Goal: Book appointment/travel/reservation

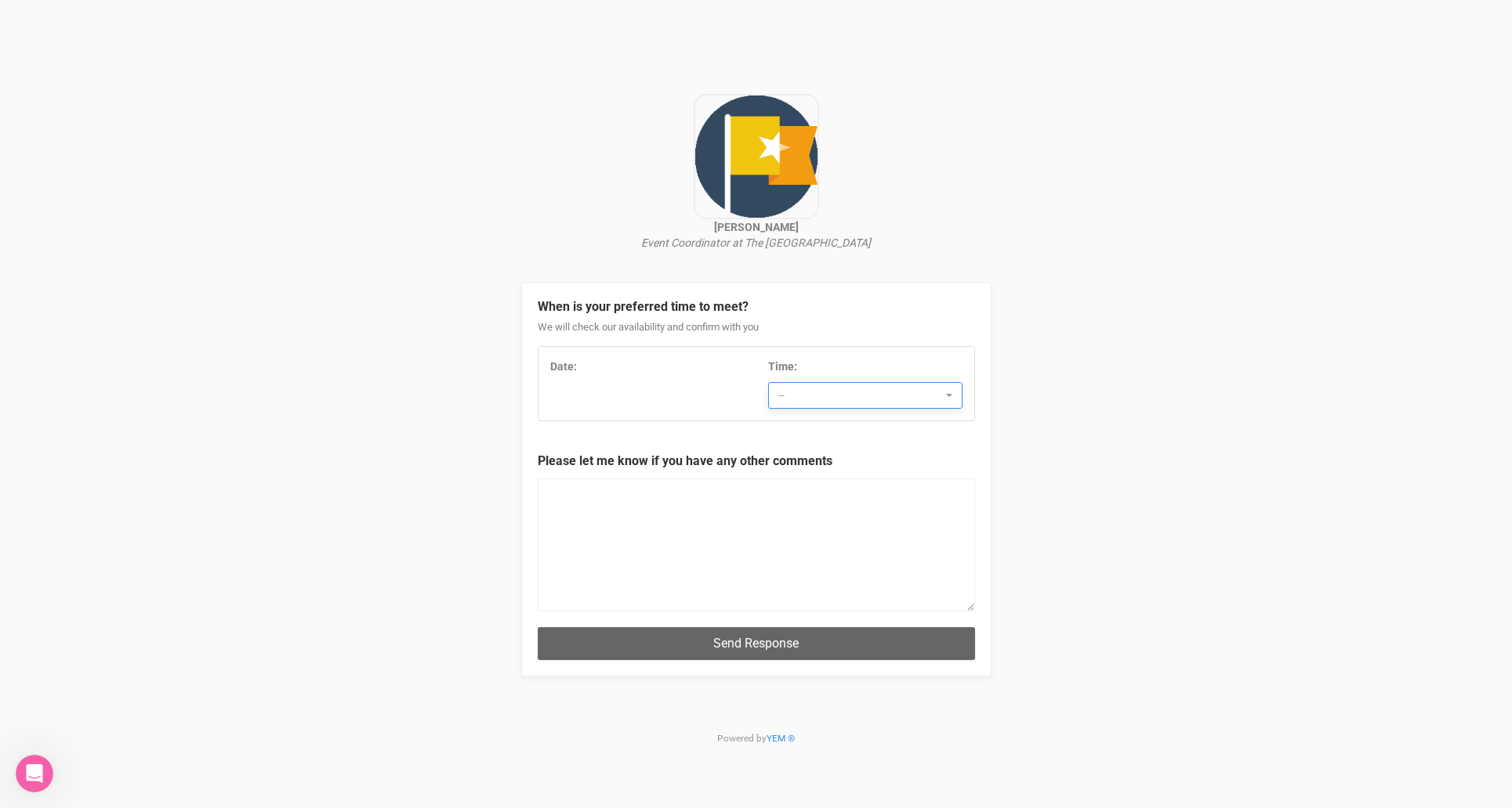
click at [832, 396] on span "--" at bounding box center [859, 395] width 163 height 16
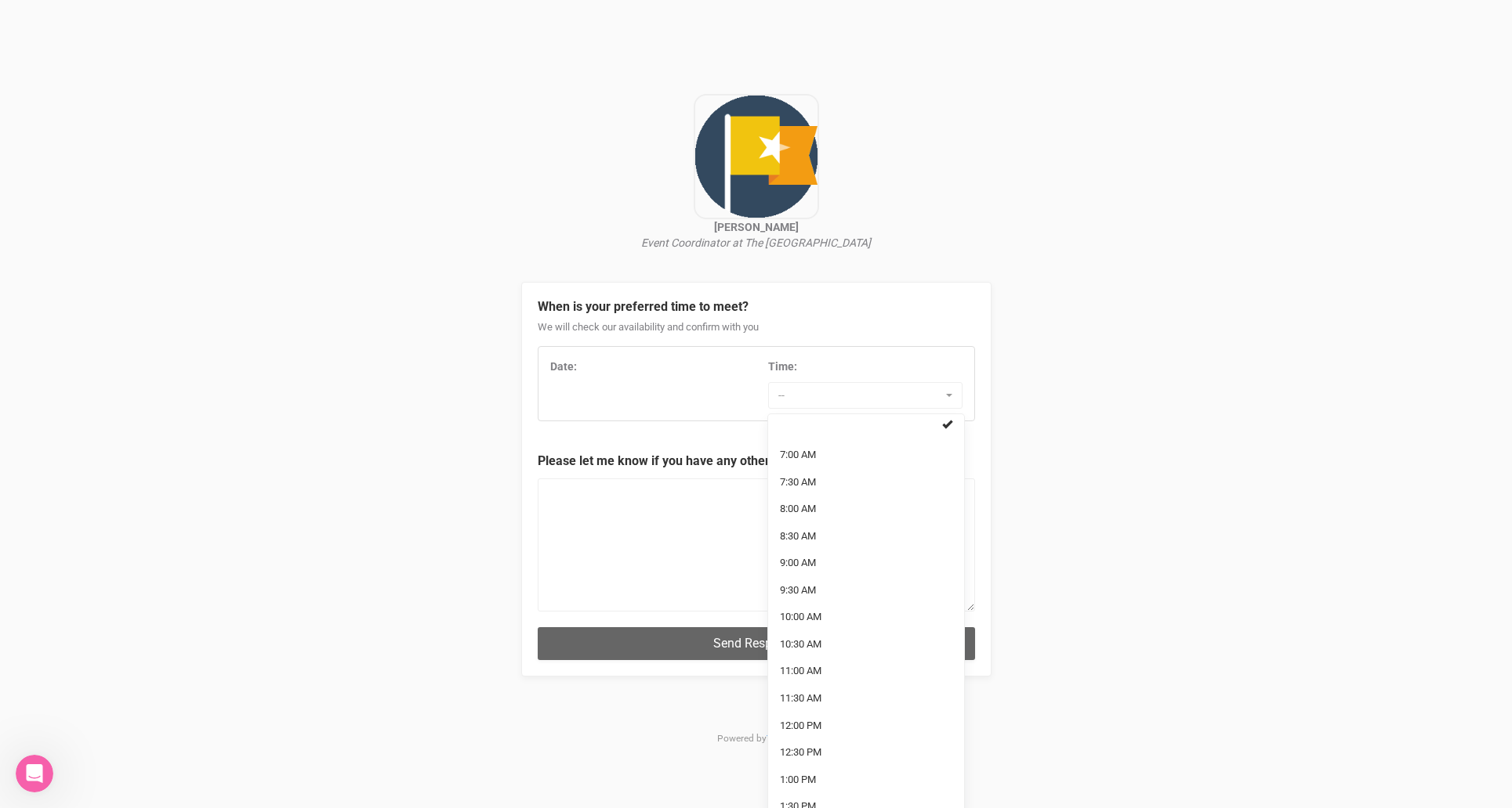
click at [575, 383] on div "Date: Time: -- 7:00 AM 7:30 AM 8:00 AM 8:30 AM 9:00 AM 9:30 AM 10:00 AM 10:30 A…" at bounding box center [756, 383] width 435 height 50
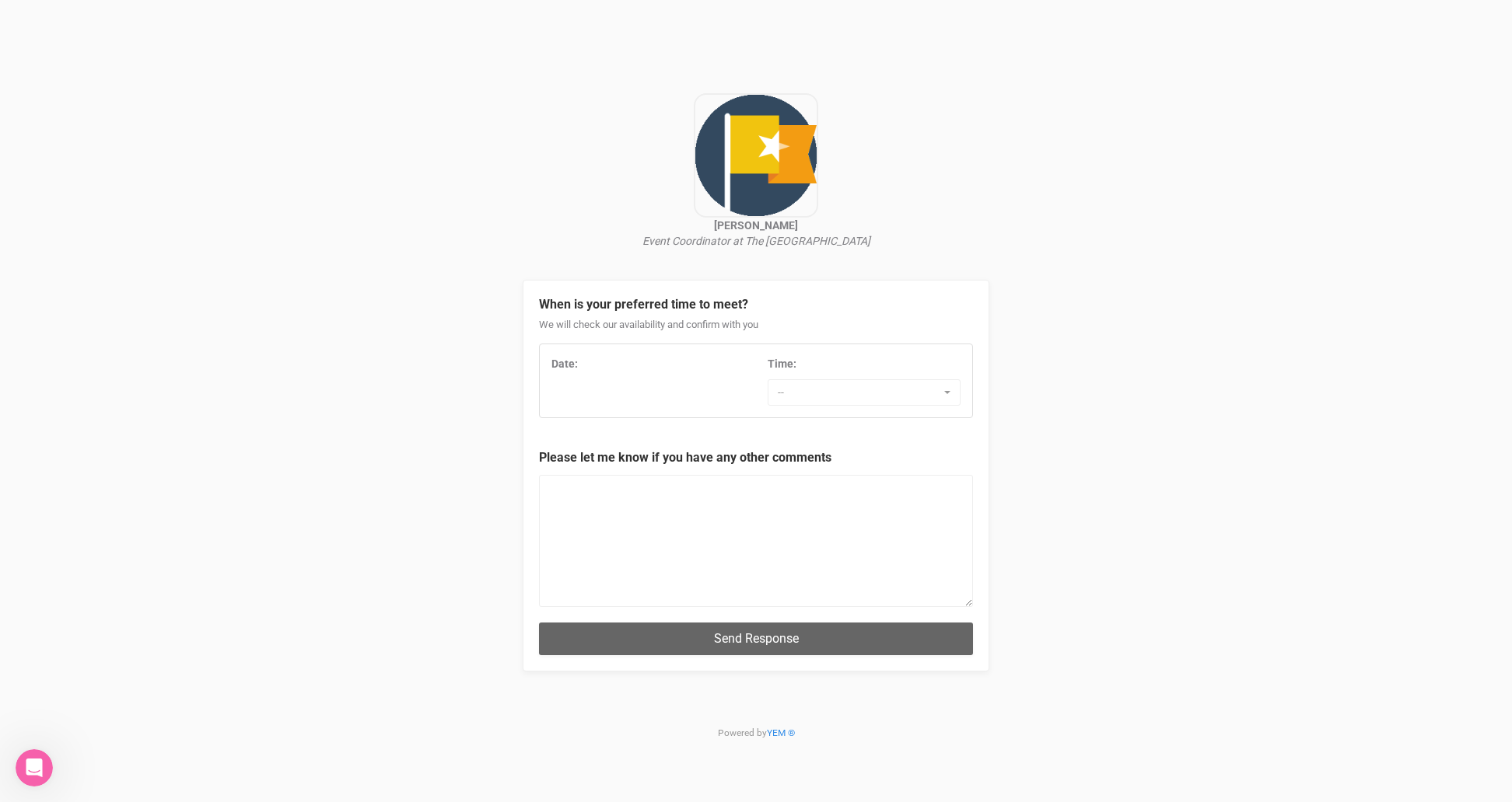
click at [560, 370] on div "Date:" at bounding box center [648, 364] width 193 height 16
click at [580, 367] on div "Date:" at bounding box center [648, 364] width 193 height 16
drag, startPoint x: 693, startPoint y: 365, endPoint x: 646, endPoint y: 361, distance: 47.2
click at [689, 364] on div "Date:" at bounding box center [648, 364] width 193 height 16
drag, startPoint x: 585, startPoint y: 381, endPoint x: 582, endPoint y: 390, distance: 9.5
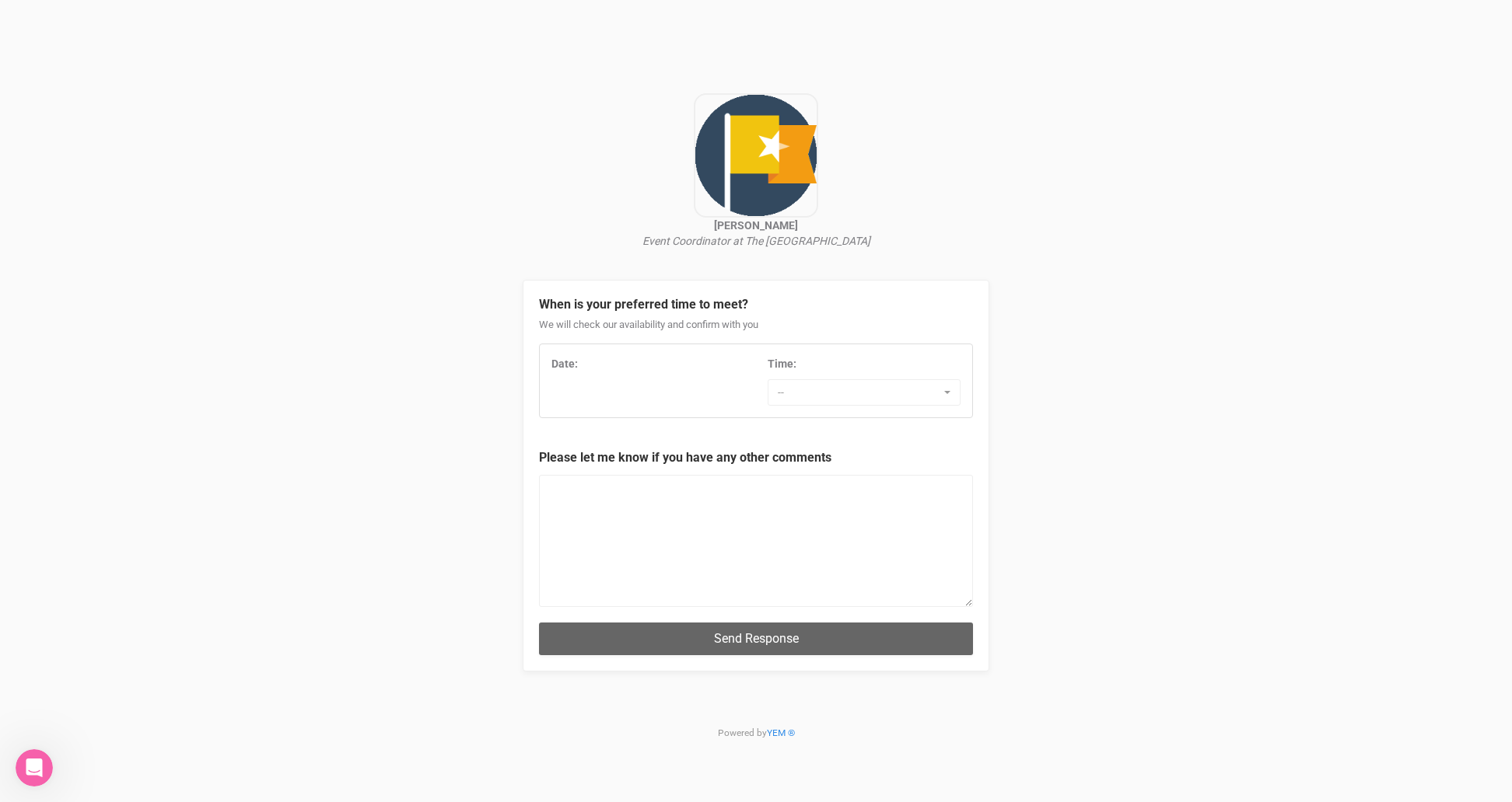
click at [582, 390] on div "Date: Time: -- 7:00 AM 7:30 AM 8:00 AM 8:30 AM 9:00 AM 9:30 AM 10:00 AM 10:30 A…" at bounding box center [756, 381] width 432 height 50
click at [612, 404] on div "Date: Time: -- 7:00 AM 7:30 AM 8:00 AM 8:30 AM 9:00 AM 9:30 AM 10:00 AM 10:30 A…" at bounding box center [756, 381] width 432 height 50
click at [583, 376] on div "Date:" at bounding box center [648, 368] width 217 height 23
click at [805, 391] on span "--" at bounding box center [858, 392] width 162 height 16
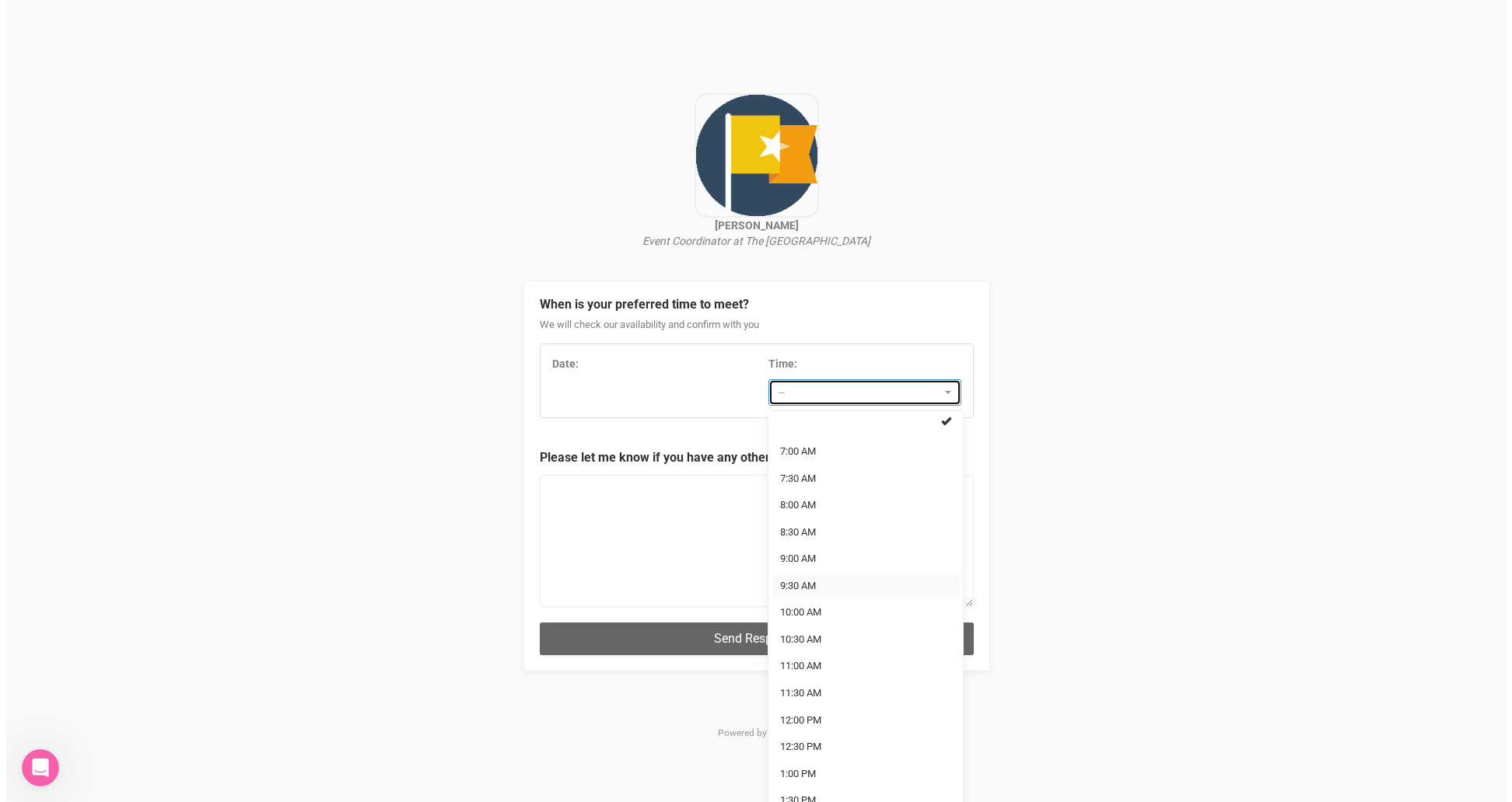
scroll to position [209, 0]
click at [658, 404] on div "Date: Time: -- 7:00 AM 7:30 AM 8:00 AM 8:30 AM 9:00 AM 9:30 AM 10:00 AM 10:30 A…" at bounding box center [750, 381] width 432 height 50
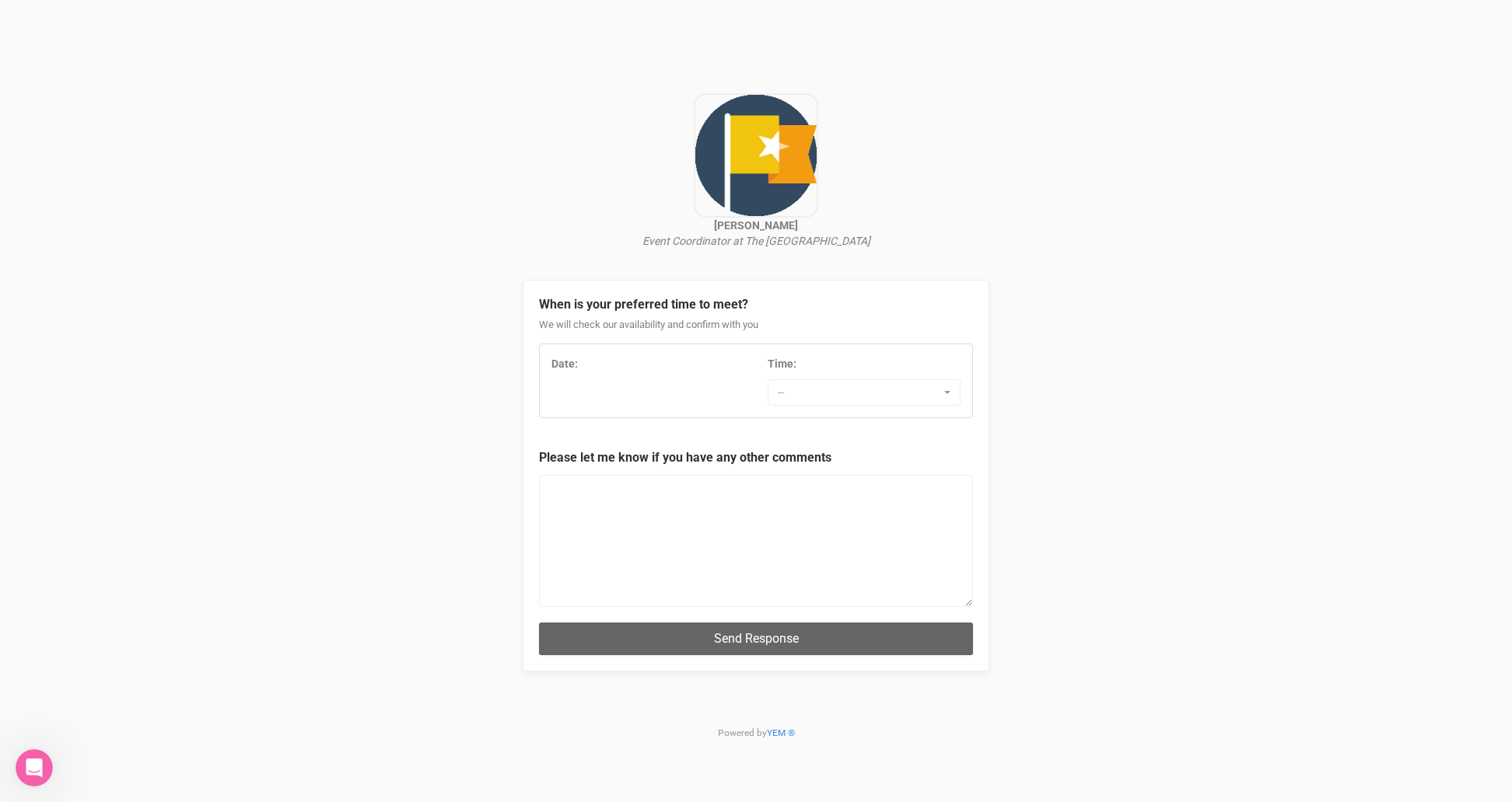
click at [559, 367] on strong "Date:" at bounding box center [564, 363] width 26 height 13
click at [580, 365] on div "Date:" at bounding box center [648, 364] width 193 height 16
click at [576, 363] on strong "Date:" at bounding box center [564, 363] width 26 height 13
click at [560, 367] on strong "Date:" at bounding box center [564, 363] width 26 height 13
drag, startPoint x: 579, startPoint y: 395, endPoint x: 639, endPoint y: 385, distance: 60.8
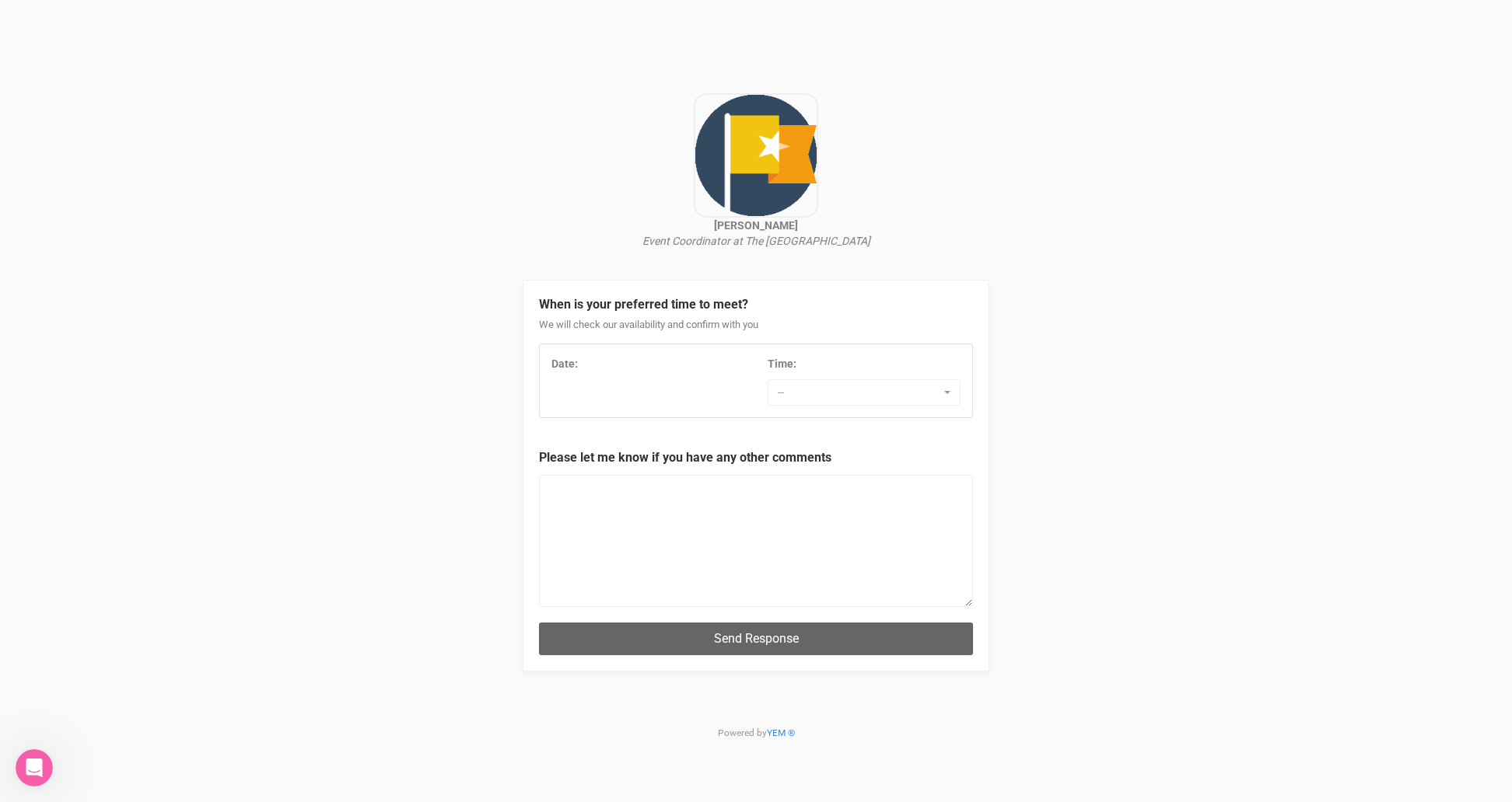
click at [579, 396] on div "Date: Time: -- 7:00 AM 7:30 AM 8:00 AM 8:30 AM 9:00 AM 9:30 AM 10:00 AM 10:30 A…" at bounding box center [756, 381] width 432 height 50
click at [673, 379] on div "Date: Time: -- 7:00 AM 7:30 AM 8:00 AM 8:30 AM 9:00 AM 9:30 AM 10:00 AM 10:30 A…" at bounding box center [756, 381] width 432 height 50
click at [681, 364] on div "Date:" at bounding box center [648, 364] width 193 height 16
click at [681, 360] on div "Date:" at bounding box center [648, 364] width 193 height 16
click at [708, 390] on div "Date: Time: -- 7:00 AM 7:30 AM 8:00 AM 8:30 AM 9:00 AM 9:30 AM 10:00 AM 10:30 A…" at bounding box center [756, 381] width 432 height 50
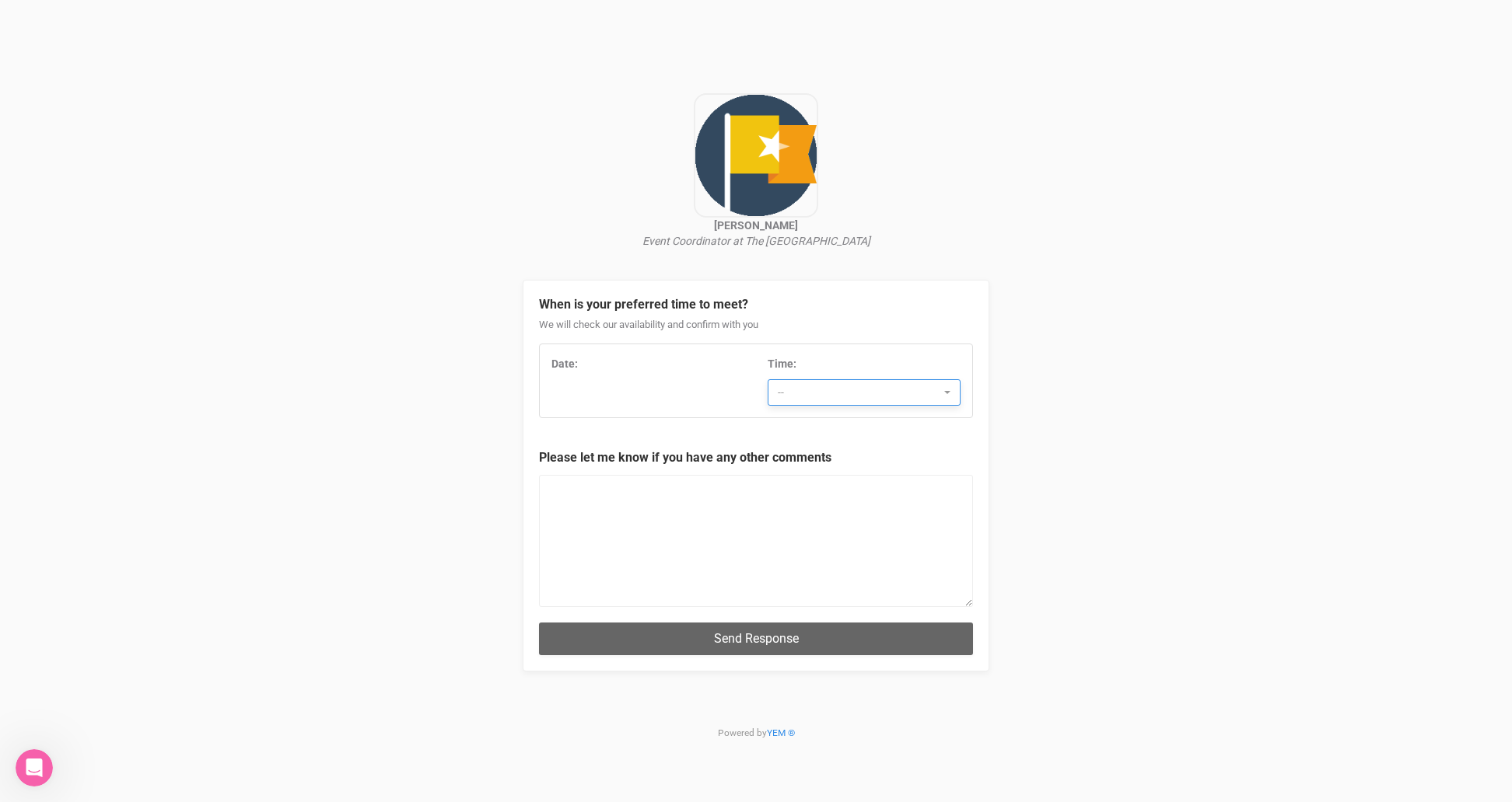
click at [857, 384] on button "--" at bounding box center [863, 392] width 193 height 26
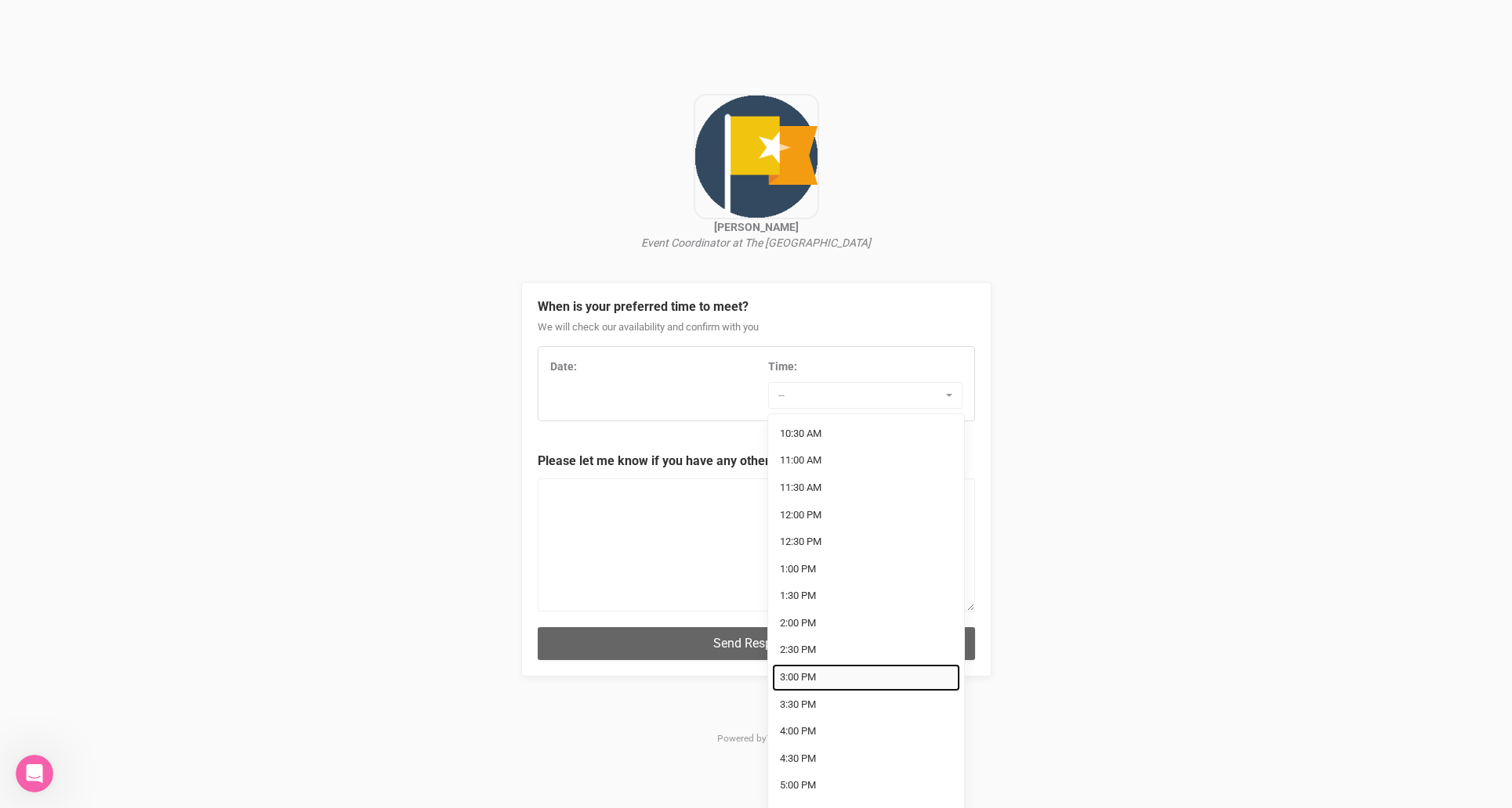
click at [830, 664] on link "3:00 PM" at bounding box center [866, 678] width 188 height 27
select select "3:00 PM"
